Goal: Task Accomplishment & Management: Manage account settings

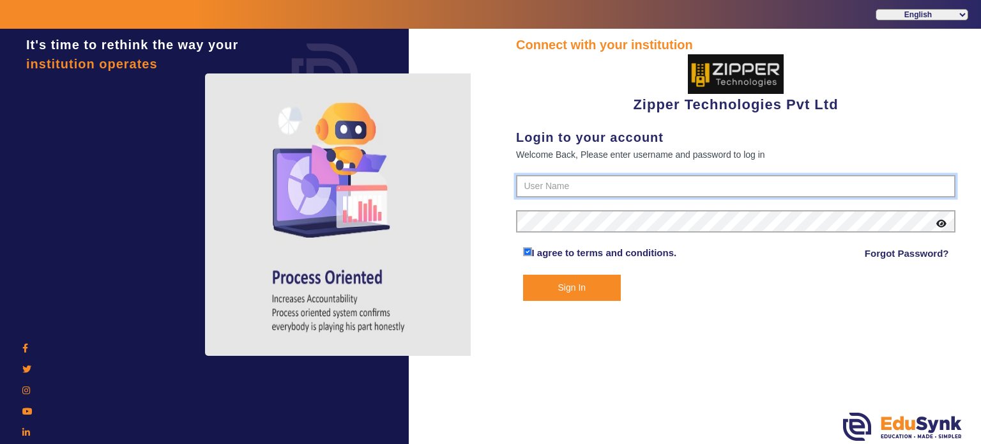
type input "1008790000"
click at [631, 188] on input "1008790000" at bounding box center [735, 186] width 439 height 23
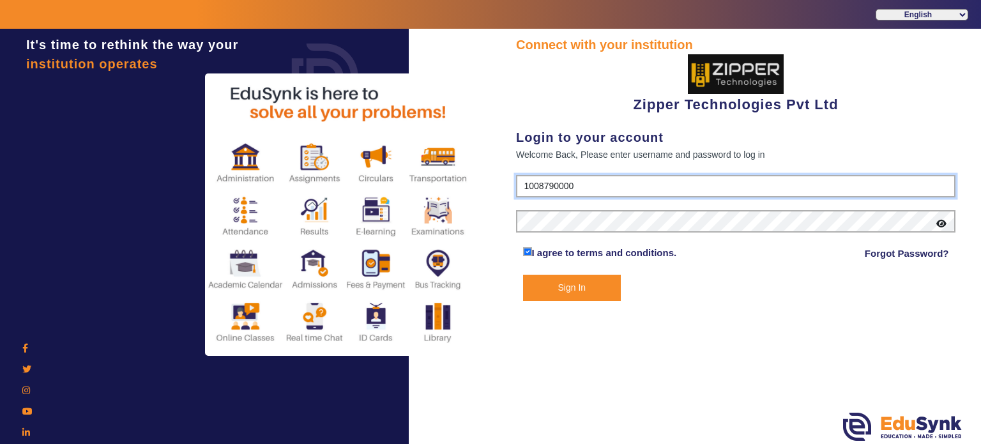
click at [631, 188] on input "1008790000" at bounding box center [735, 186] width 439 height 23
click at [581, 192] on input "text" at bounding box center [735, 186] width 439 height 23
type input "0000067895"
